Goal: Find specific page/section: Find specific page/section

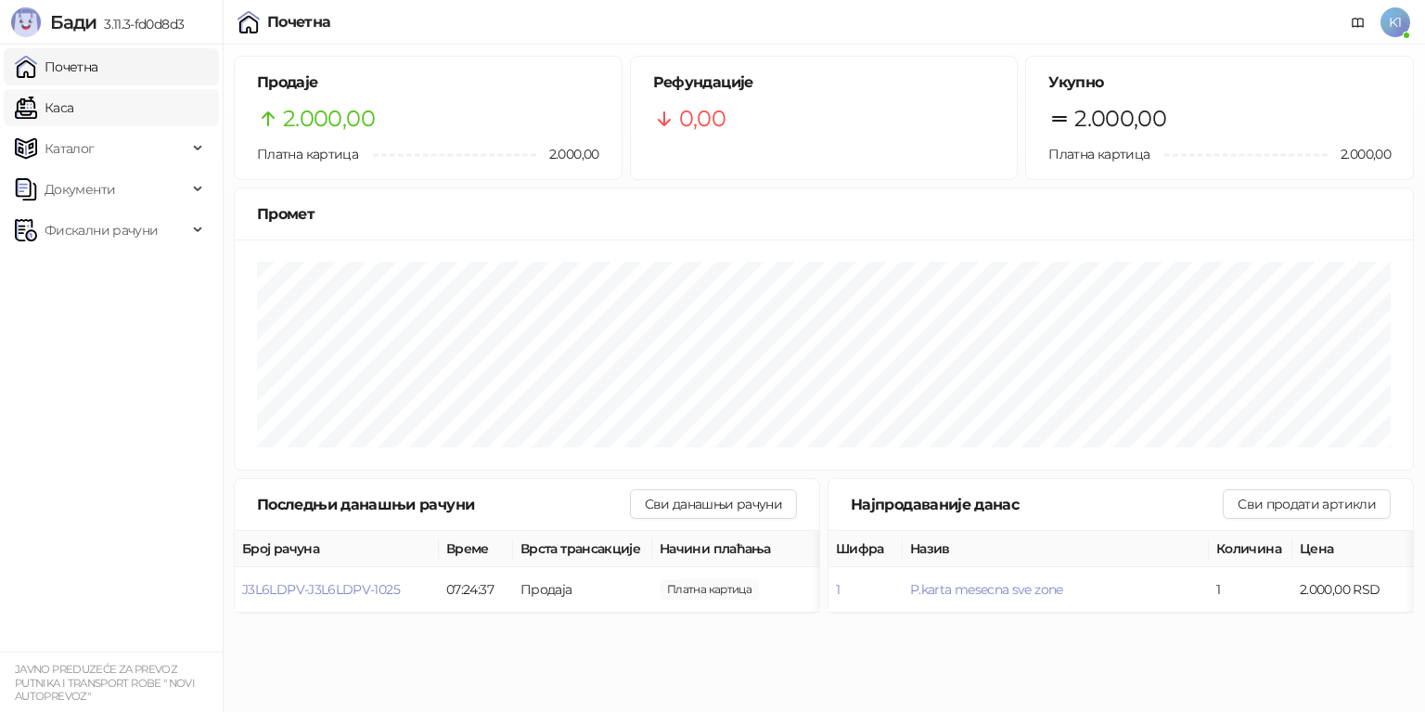
click at [61, 95] on link "Каса" at bounding box center [44, 107] width 58 height 37
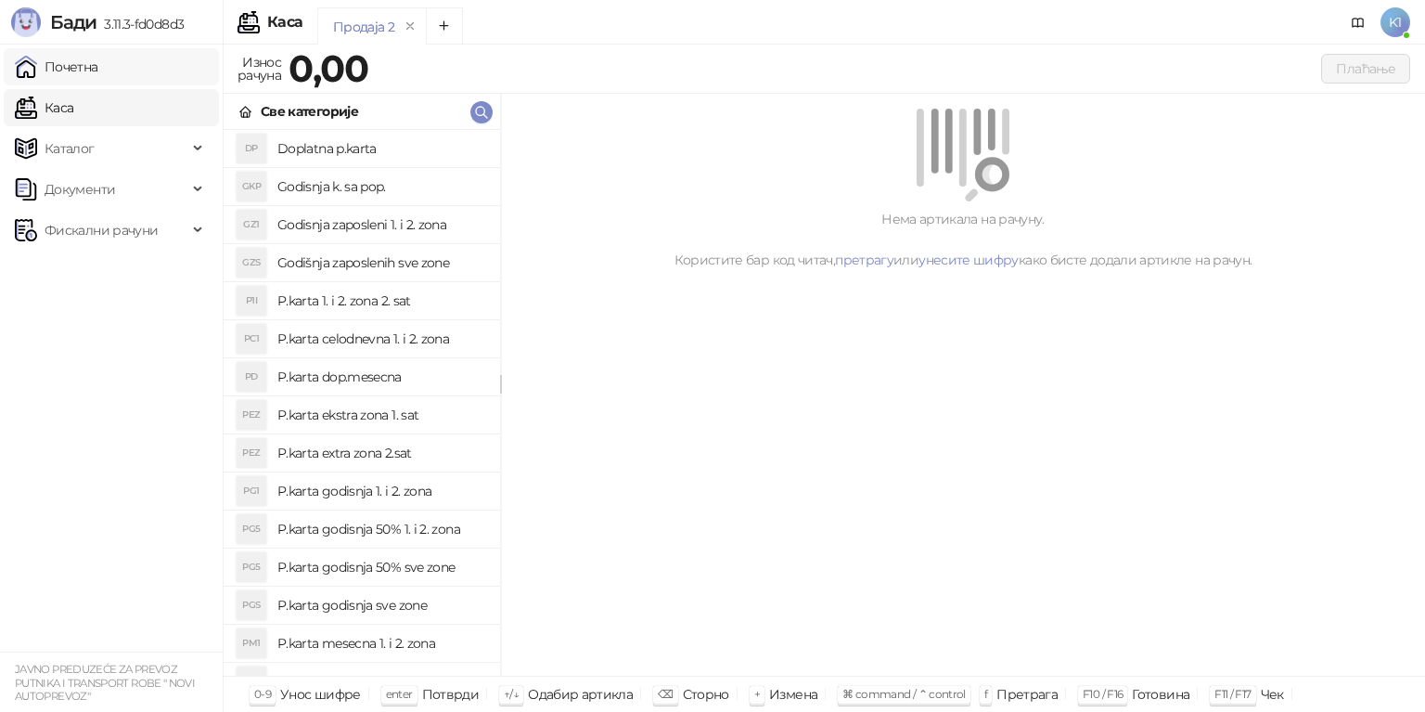
click at [98, 69] on link "Почетна" at bounding box center [56, 66] width 83 height 37
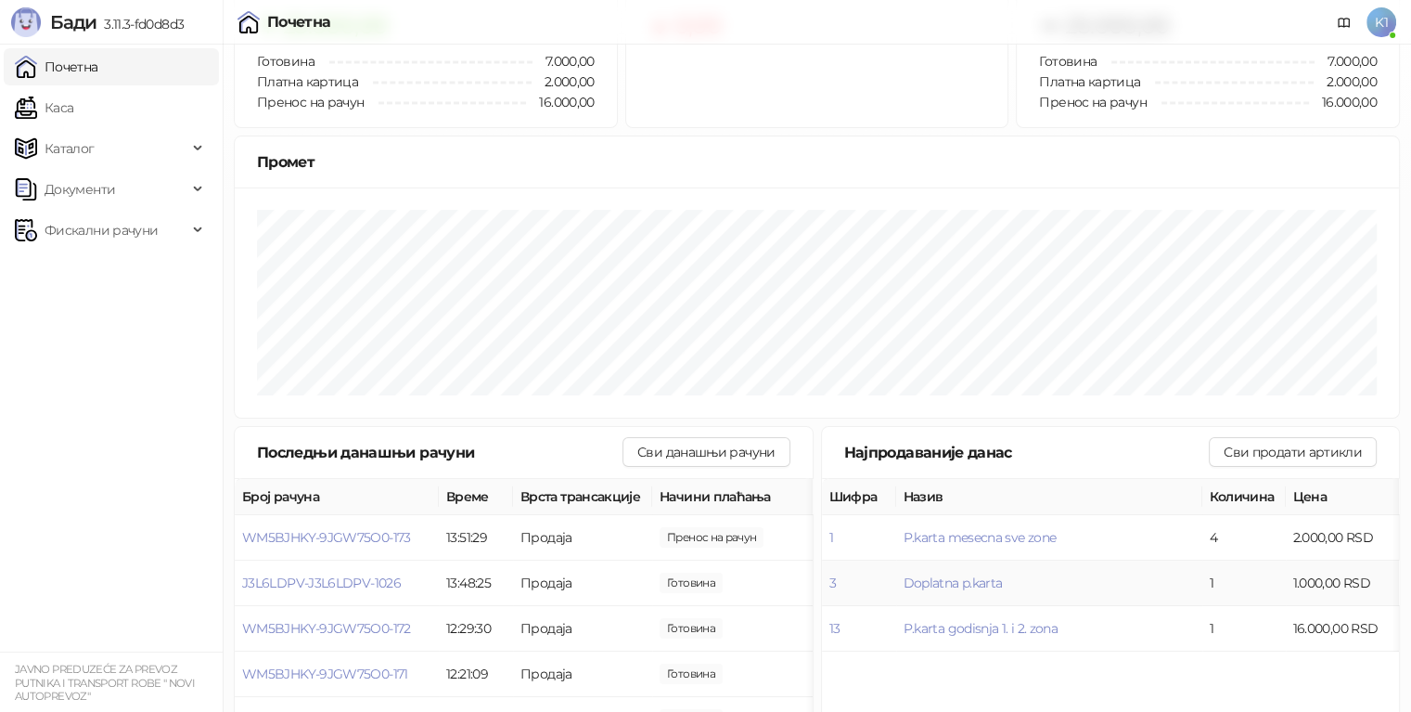
scroll to position [186, 0]
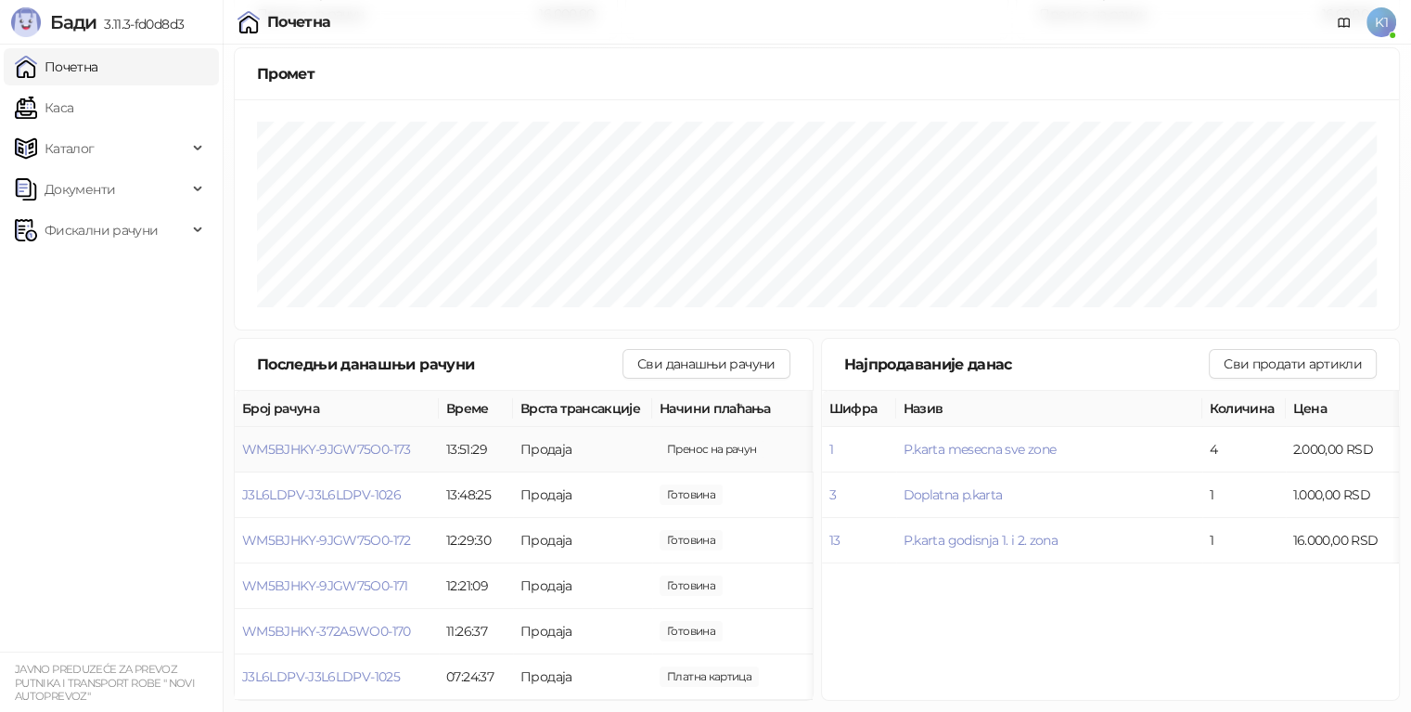
click at [763, 448] on span "Пренос на рачун" at bounding box center [712, 449] width 104 height 20
click at [734, 439] on span "Пренос на рачун" at bounding box center [712, 449] width 104 height 20
click at [157, 239] on span "Фискални рачуни" at bounding box center [101, 230] width 173 height 37
click at [51, 271] on link "Издати рачуни" at bounding box center [84, 270] width 124 height 37
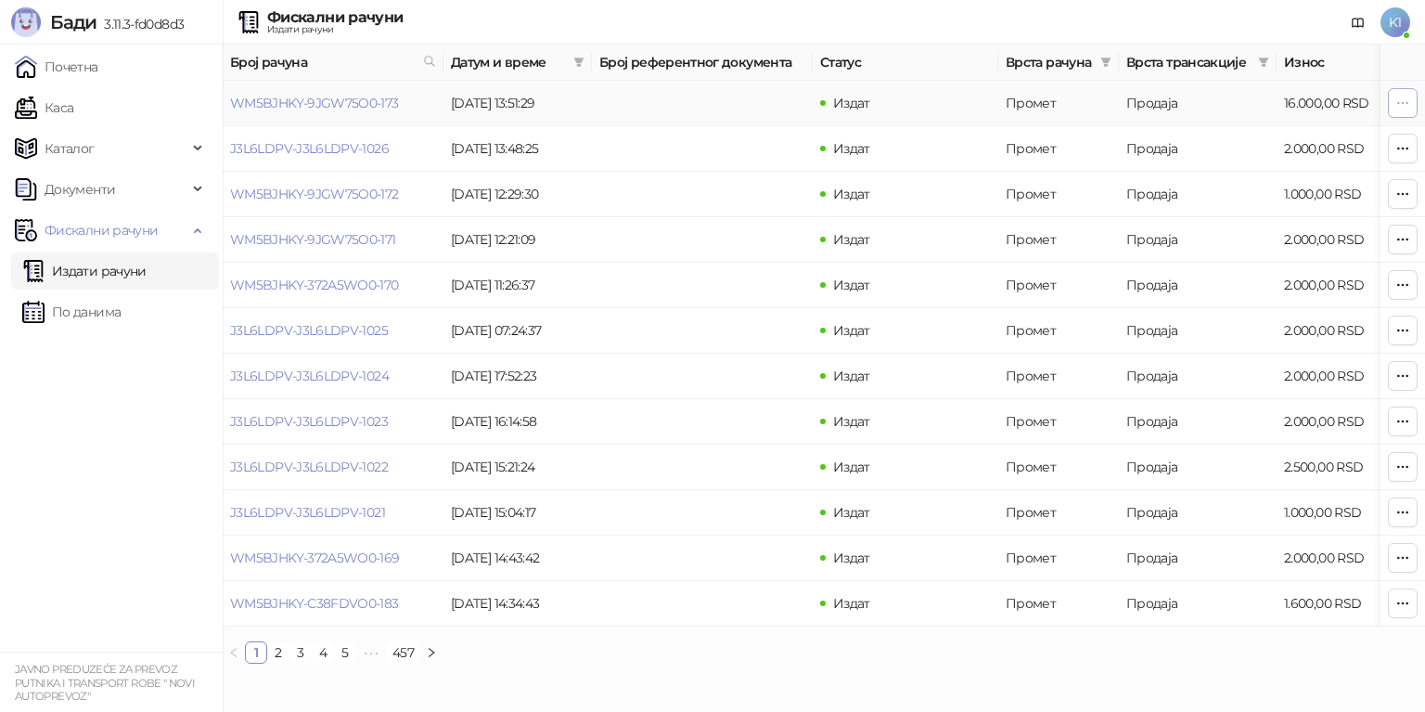
click at [1392, 103] on button "button" at bounding box center [1403, 103] width 30 height 30
click at [131, 372] on ul "Почетна Каса Каталог Документи Фискални рачуни Издати рачуни По данима" at bounding box center [111, 348] width 223 height 607
click at [1392, 98] on button "button" at bounding box center [1403, 103] width 30 height 30
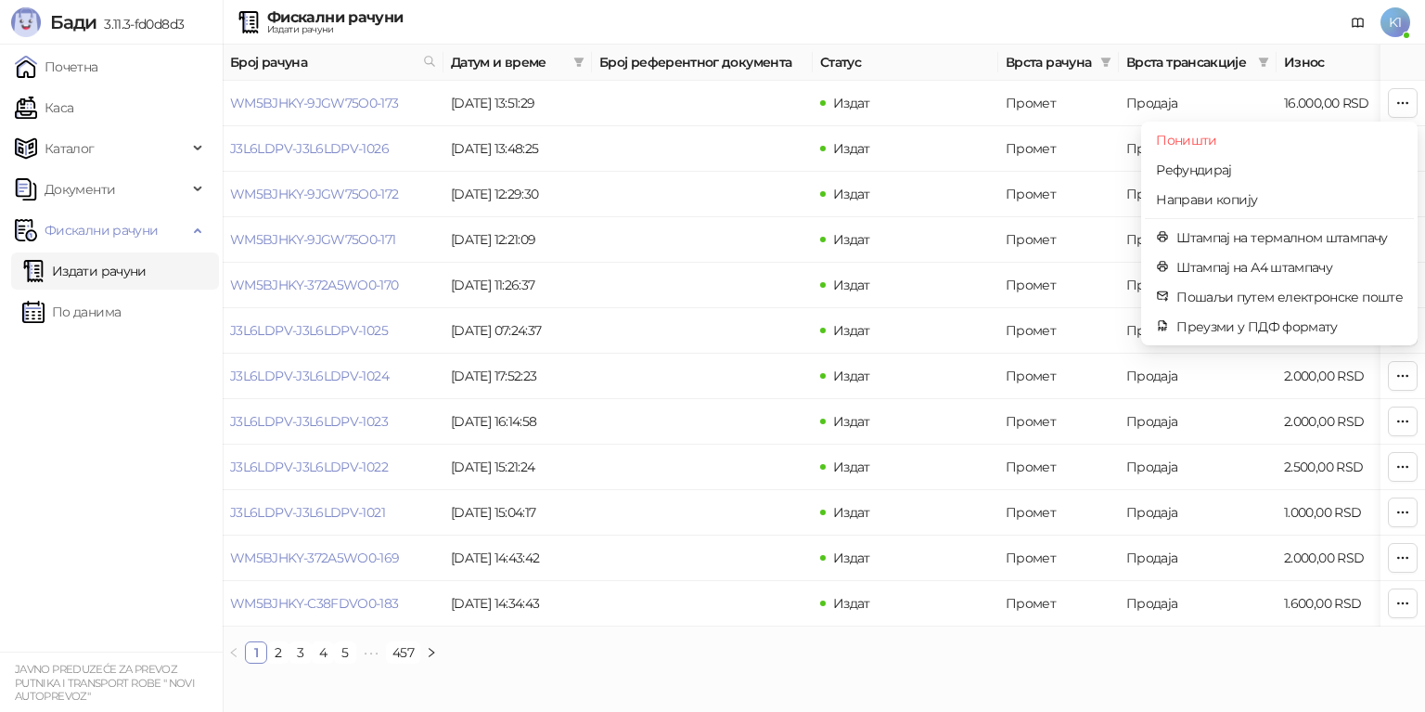
click at [1232, 13] on div "Фискални рачуни Издати рачуни K1" at bounding box center [712, 22] width 1395 height 45
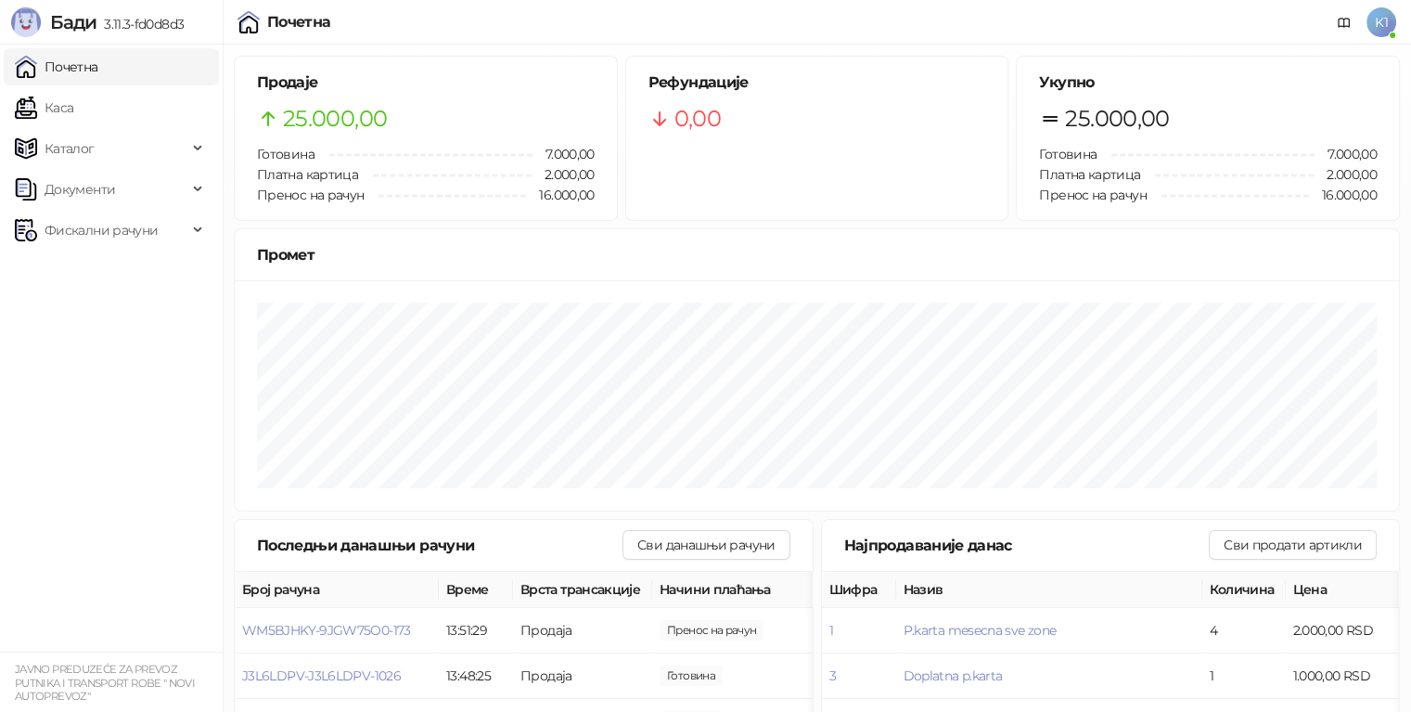
click at [73, 117] on link "Каса" at bounding box center [44, 107] width 58 height 37
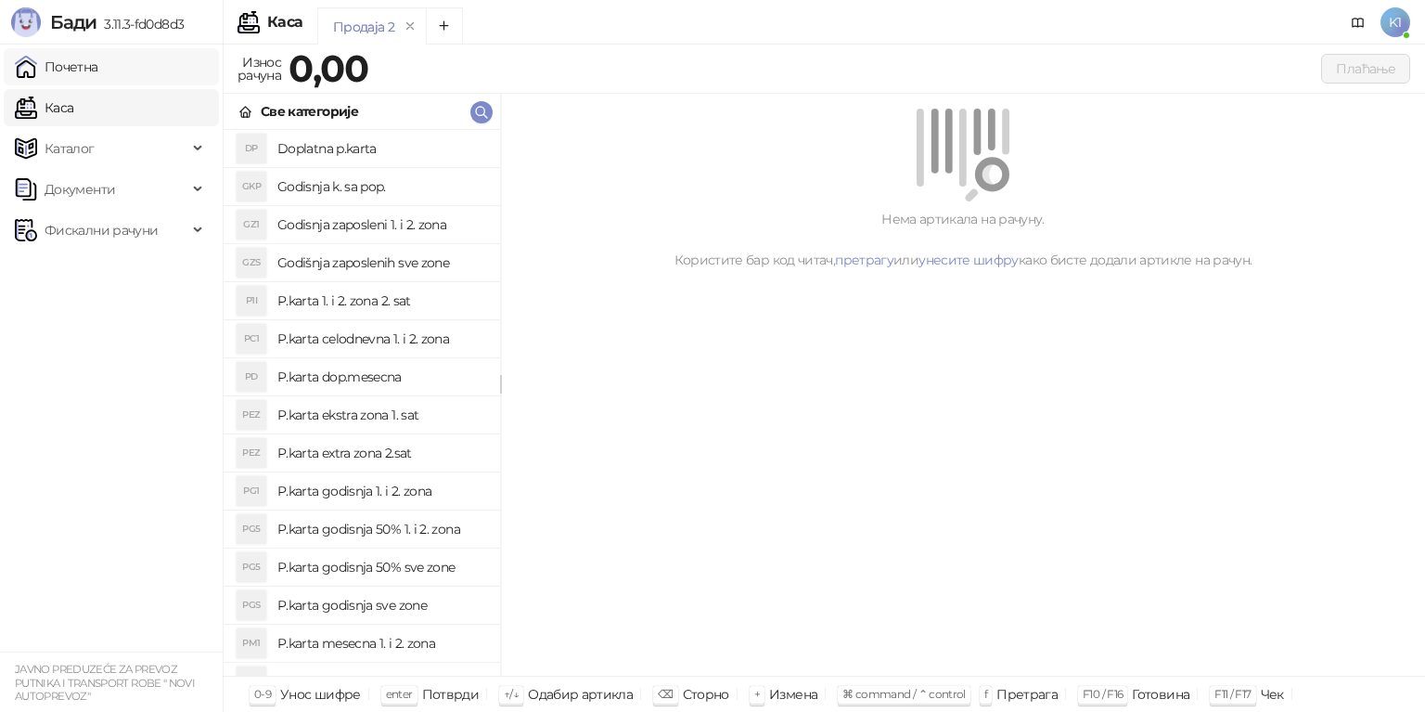
click at [98, 77] on link "Почетна" at bounding box center [56, 66] width 83 height 37
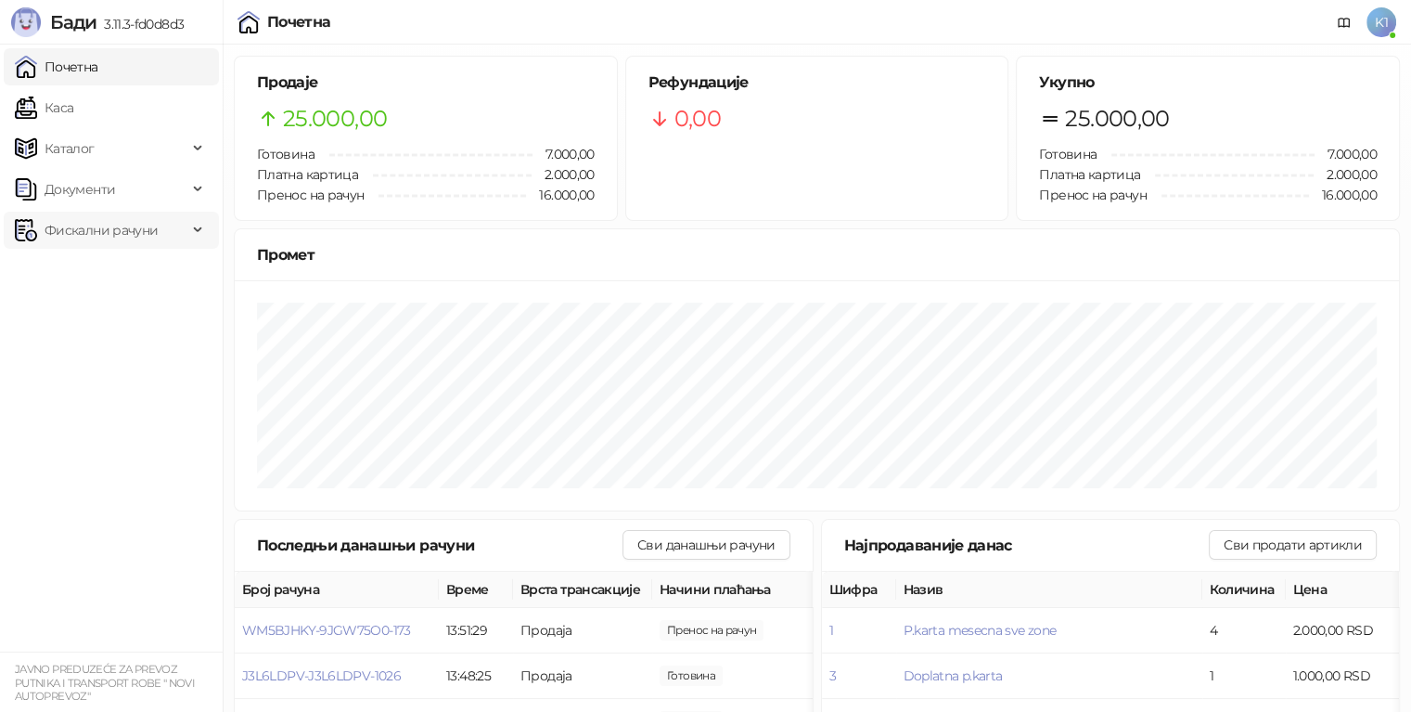
click at [160, 224] on span "Фискални рачуни" at bounding box center [101, 230] width 173 height 37
click at [147, 286] on link "Издати рачуни" at bounding box center [84, 270] width 124 height 37
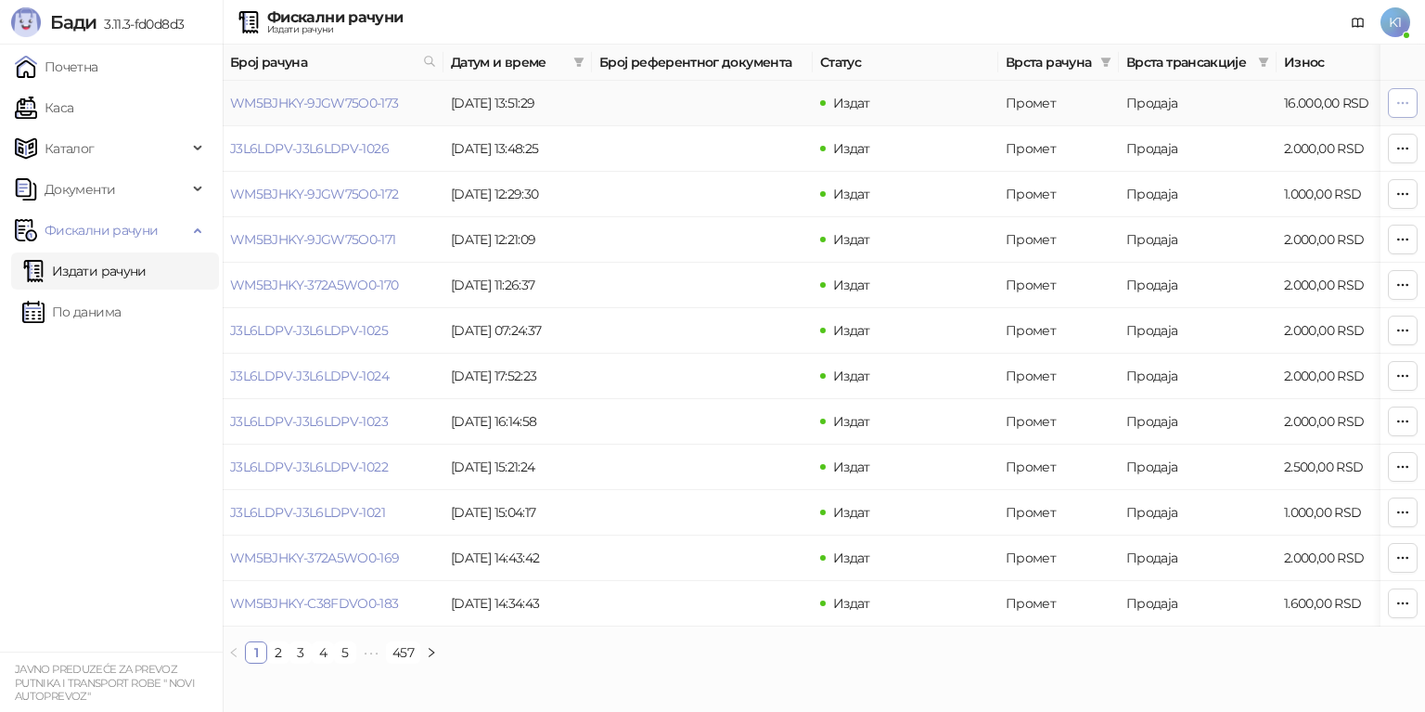
click at [1403, 102] on icon "button" at bounding box center [1403, 102] width 10 height 1
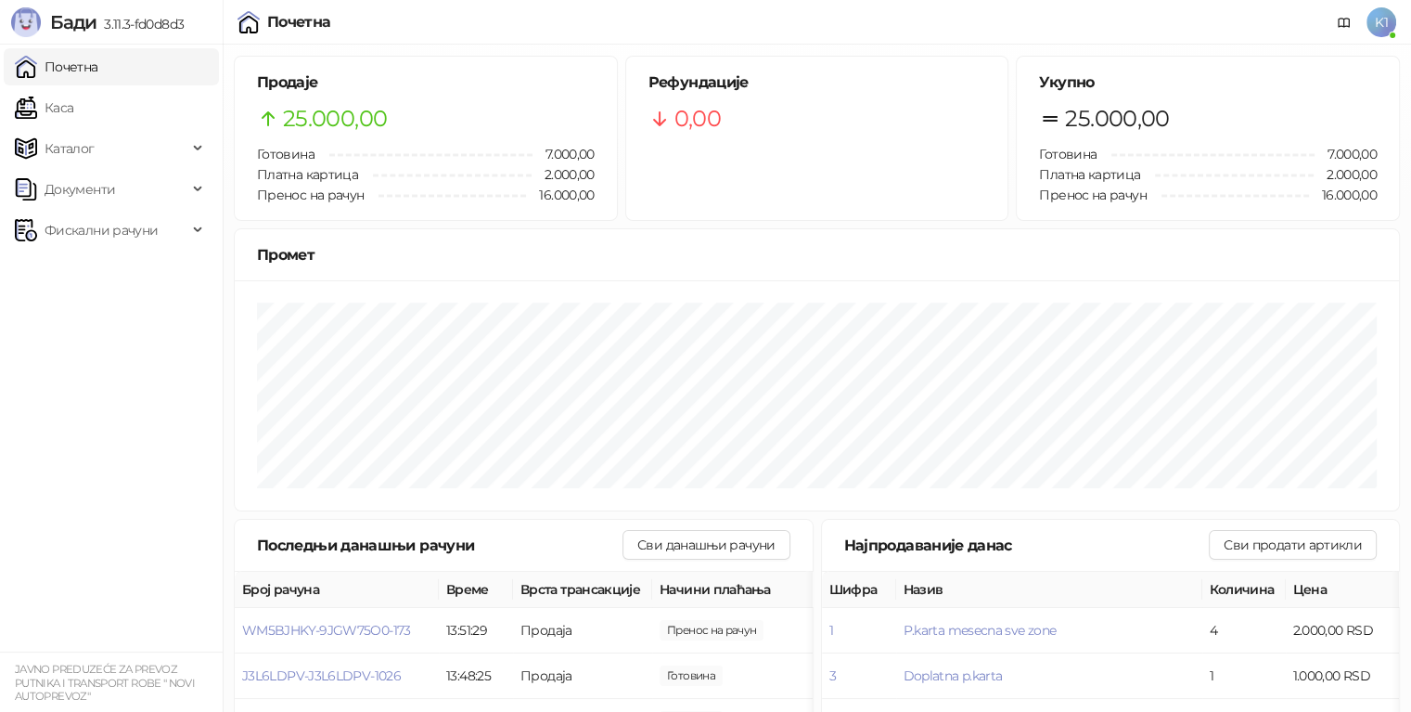
drag, startPoint x: 19, startPoint y: 536, endPoint x: 148, endPoint y: 390, distance: 194.6
click at [19, 535] on ul "Почетна Каса Каталог Документи Фискални рачуни" at bounding box center [111, 348] width 223 height 607
click at [58, 113] on link "Каса" at bounding box center [44, 107] width 58 height 37
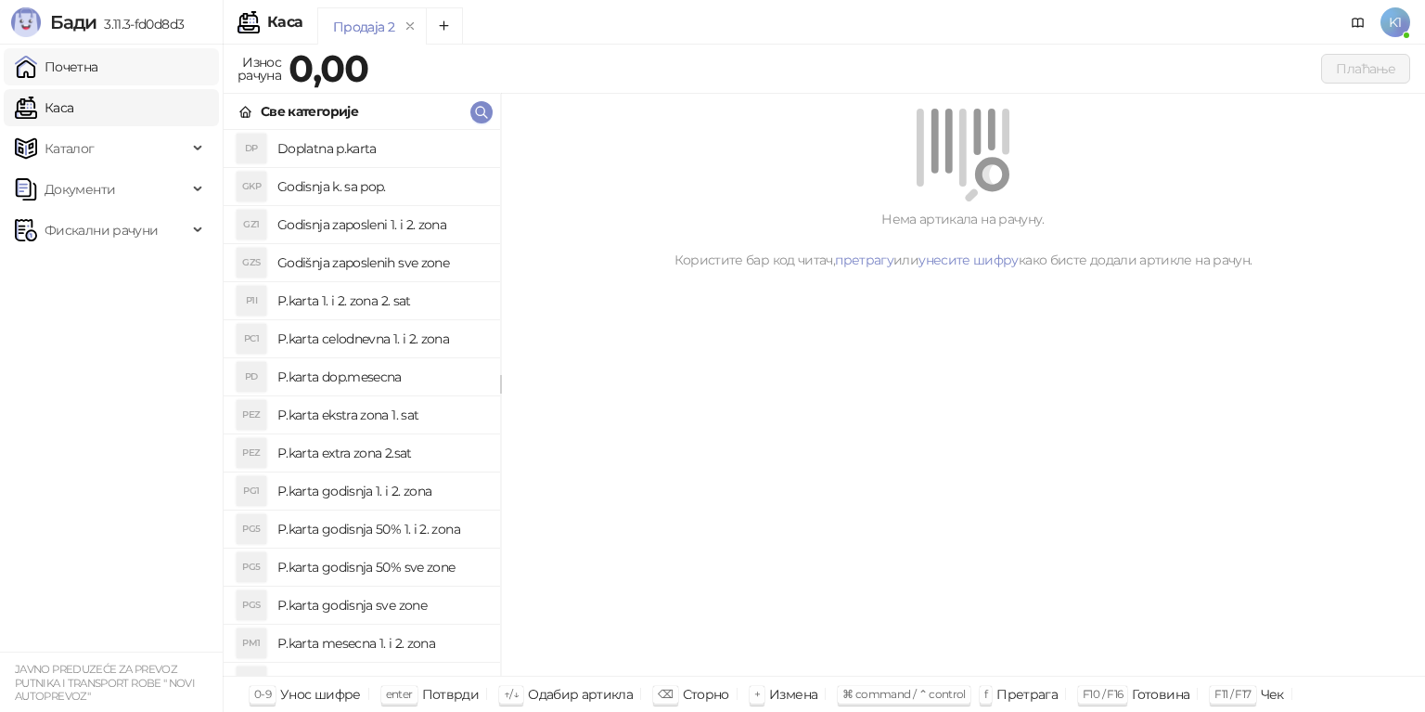
click at [98, 71] on link "Почетна" at bounding box center [56, 66] width 83 height 37
